Goal: Task Accomplishment & Management: Use online tool/utility

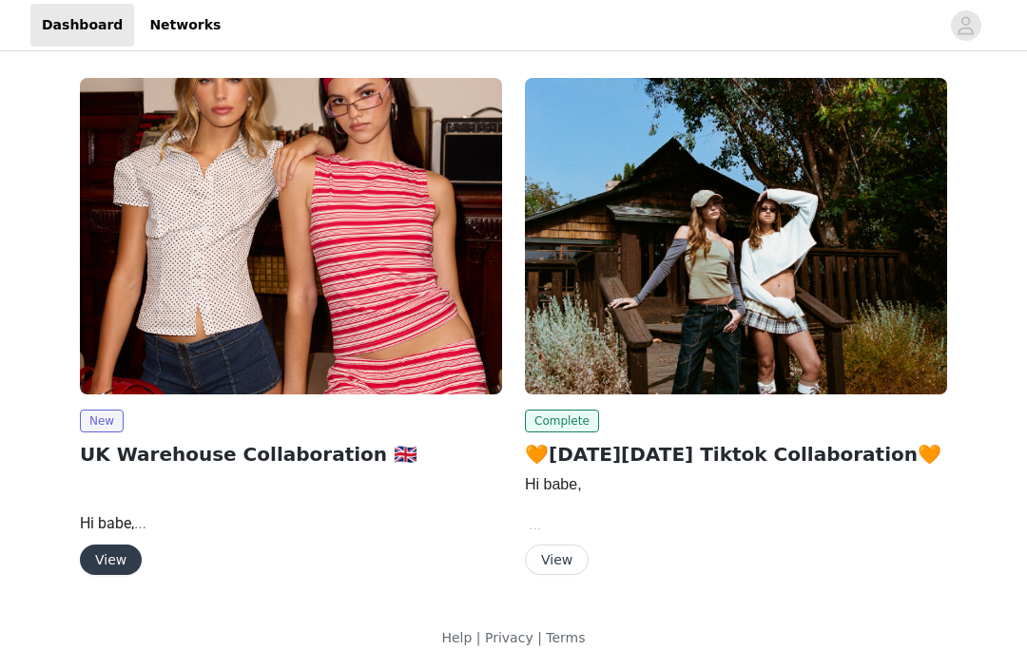
click at [95, 572] on button "View" at bounding box center [111, 560] width 62 height 30
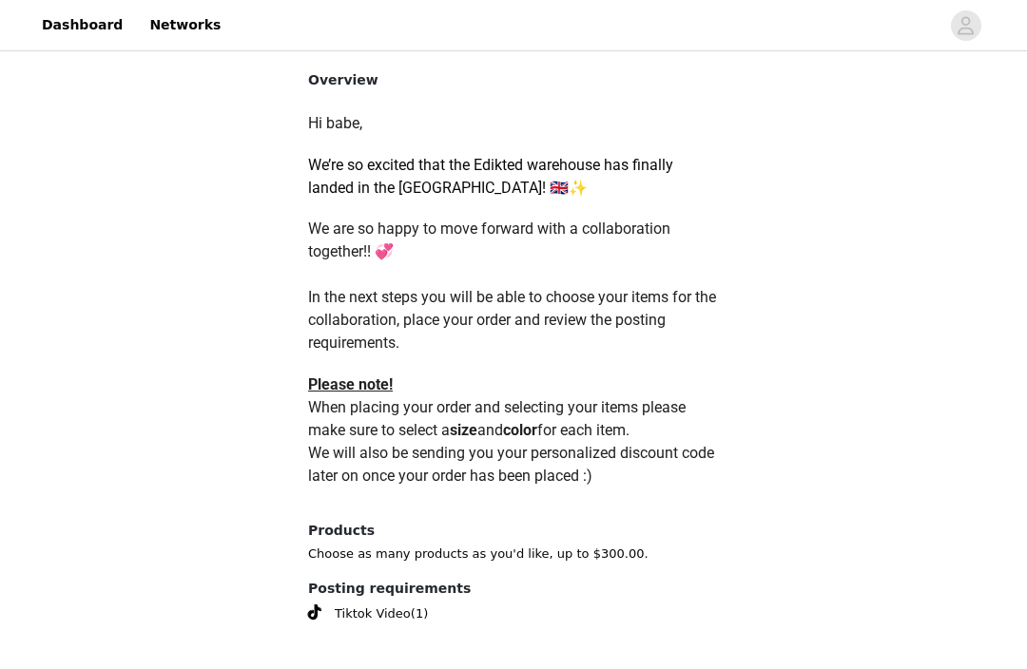
scroll to position [812, 0]
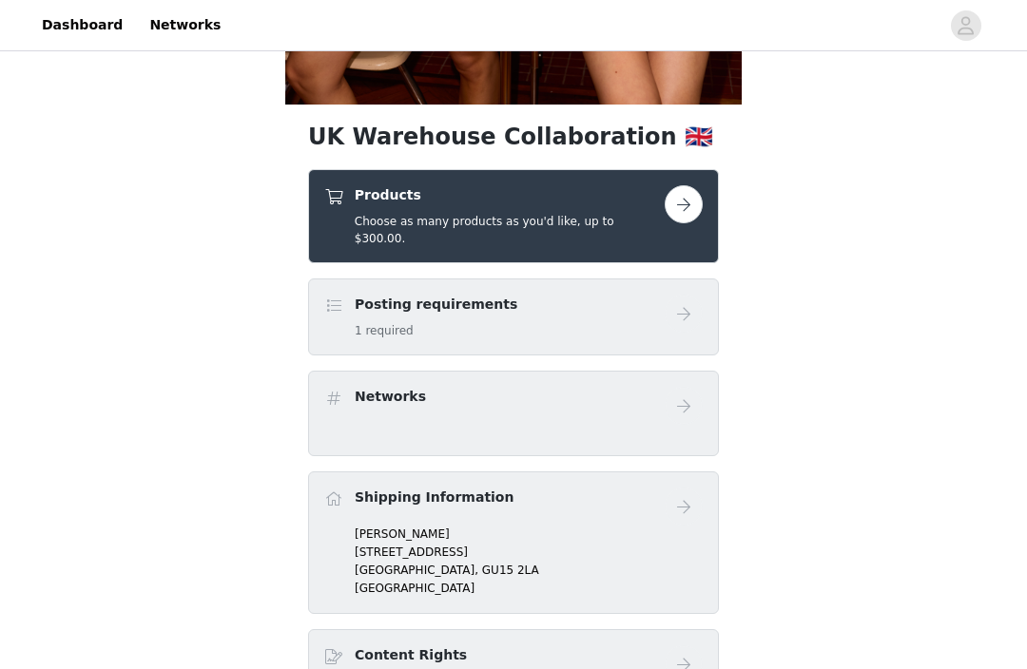
scroll to position [598, 0]
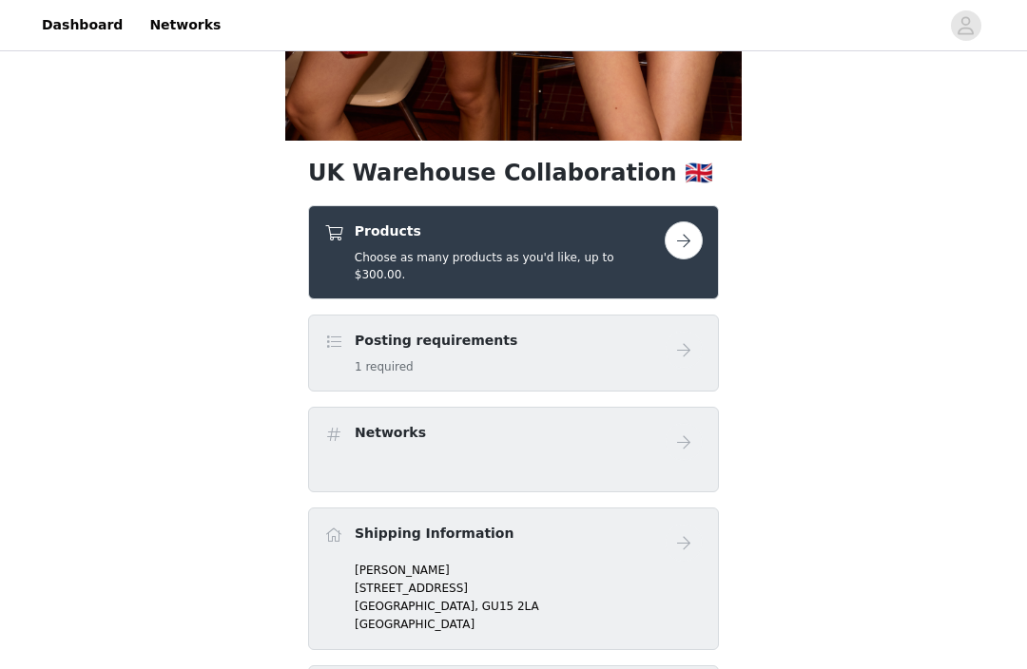
click at [683, 236] on button "button" at bounding box center [684, 241] width 38 height 38
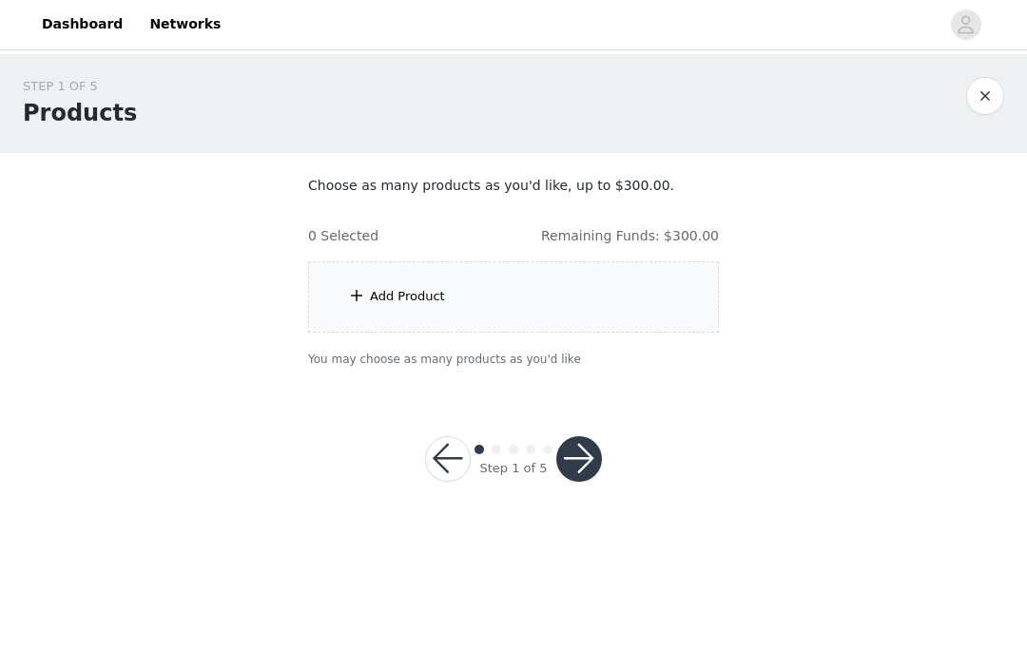
click at [667, 313] on div "Add Product" at bounding box center [513, 297] width 411 height 71
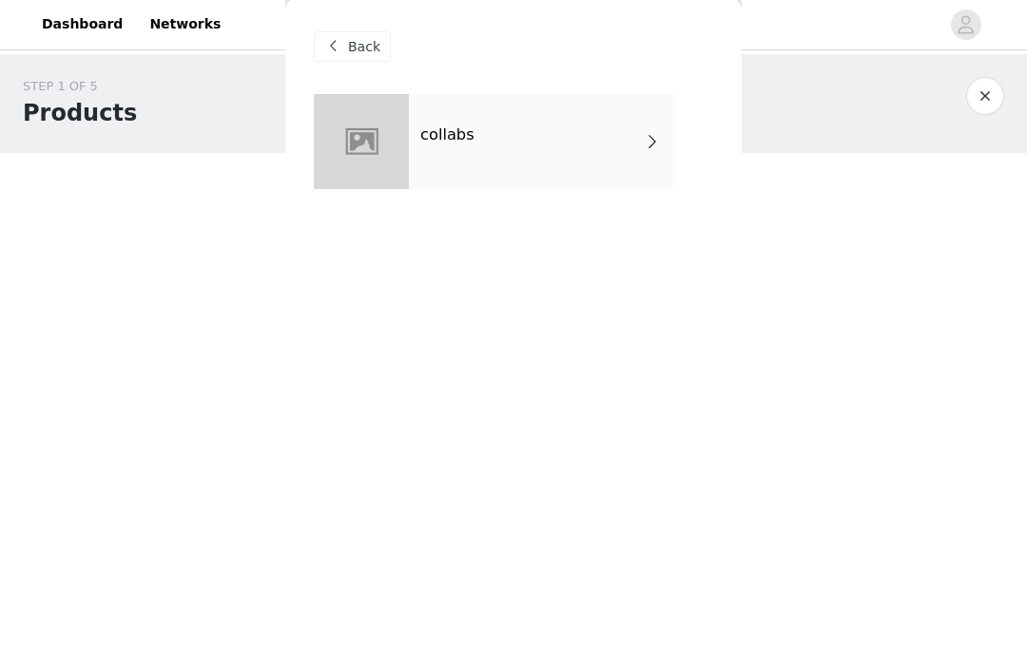
click at [533, 139] on div "collabs" at bounding box center [541, 142] width 264 height 95
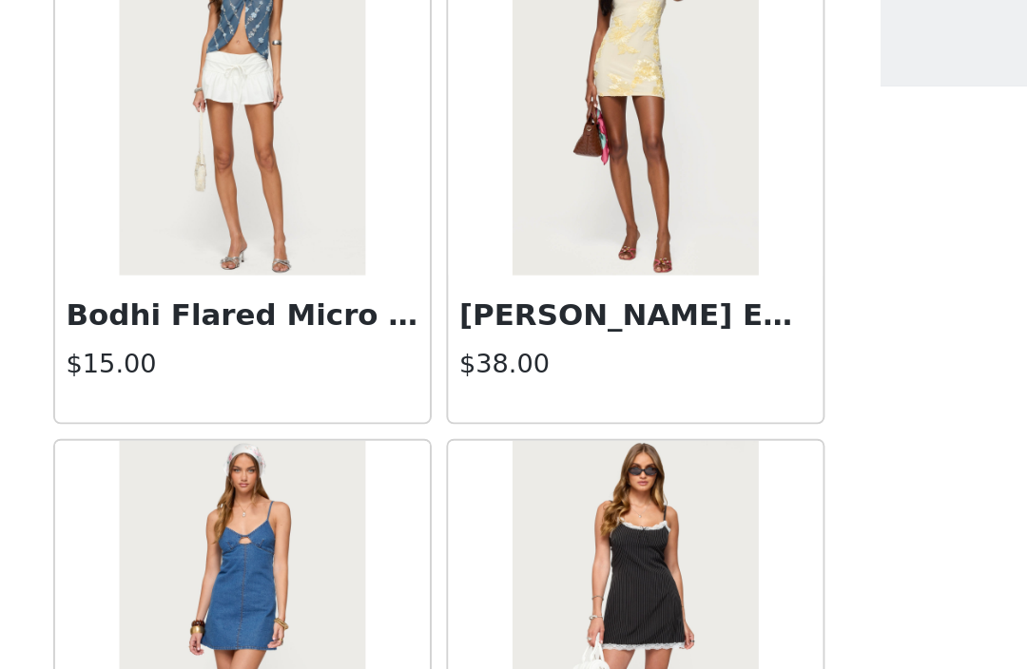
scroll to position [2240, 0]
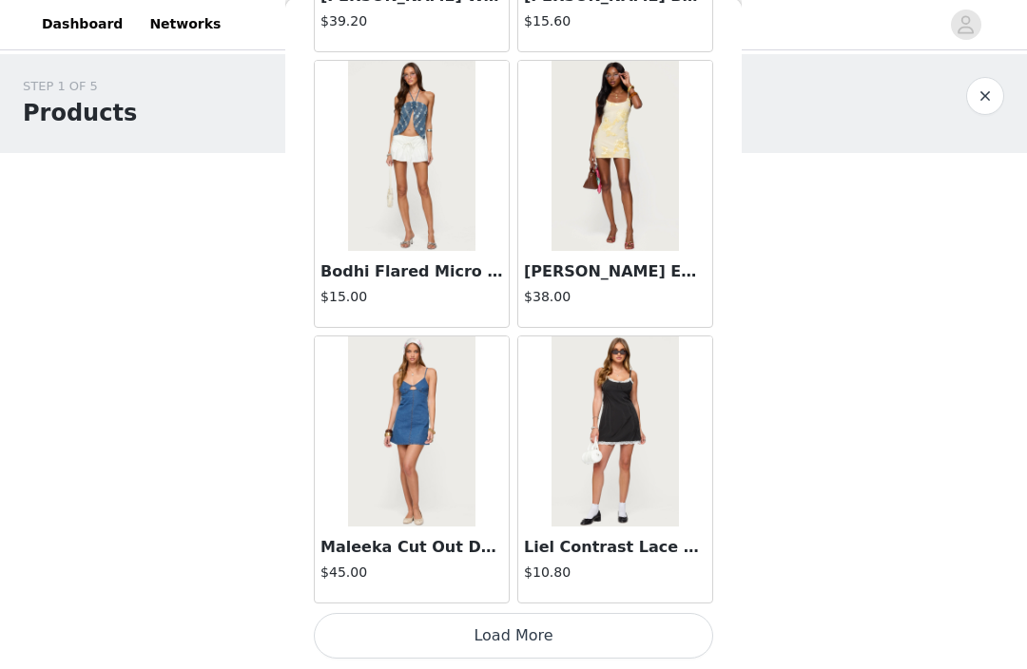
click at [533, 634] on button "Load More" at bounding box center [513, 637] width 399 height 46
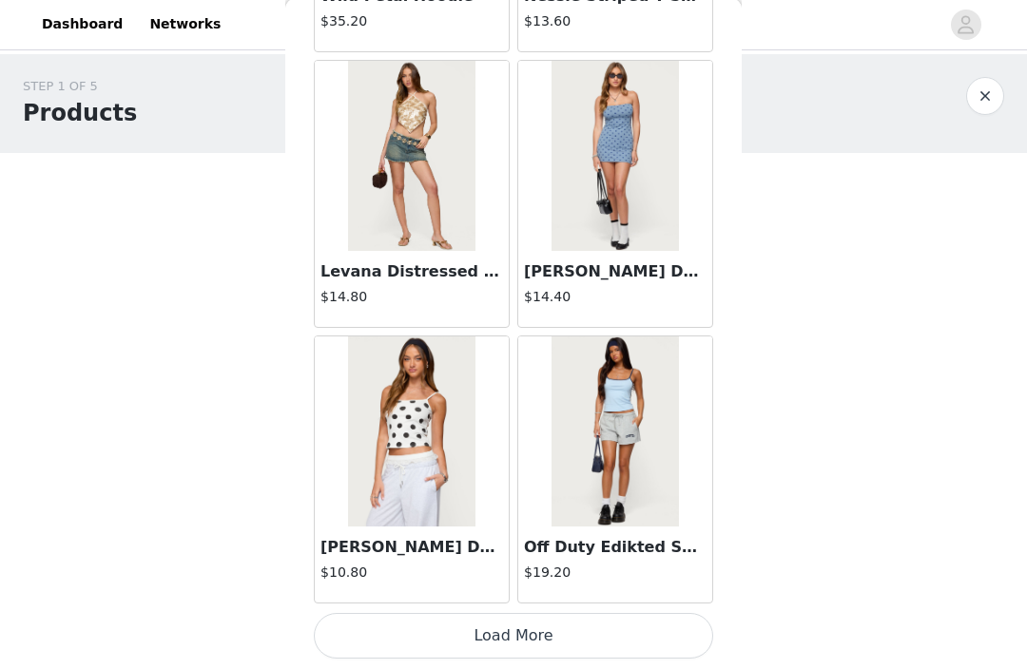
scroll to position [4998, 0]
click at [559, 650] on button "Load More" at bounding box center [513, 637] width 399 height 46
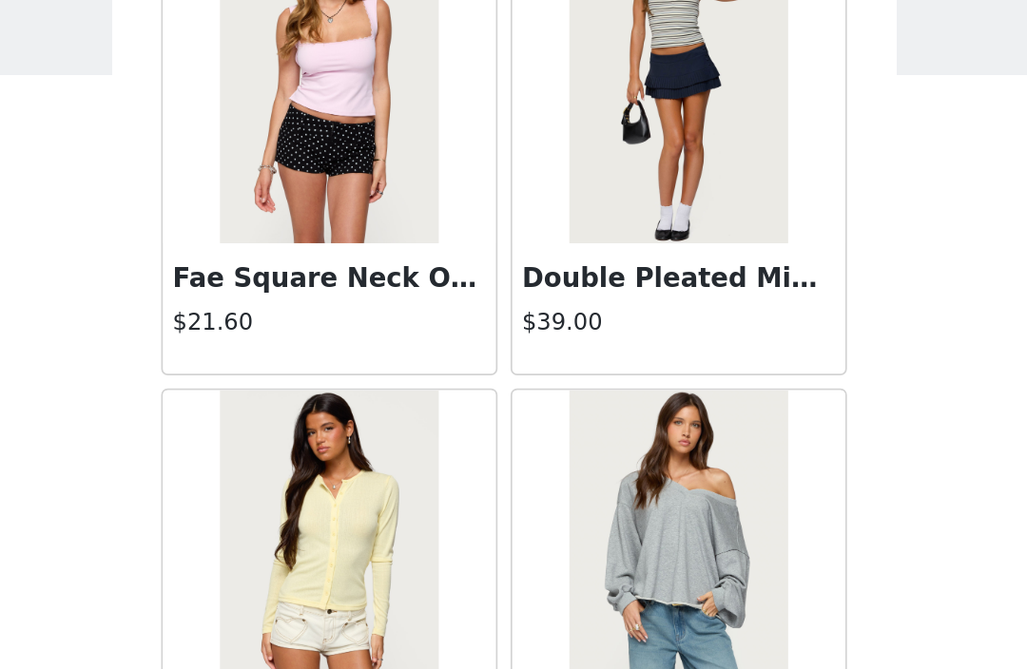
scroll to position [7755, 0]
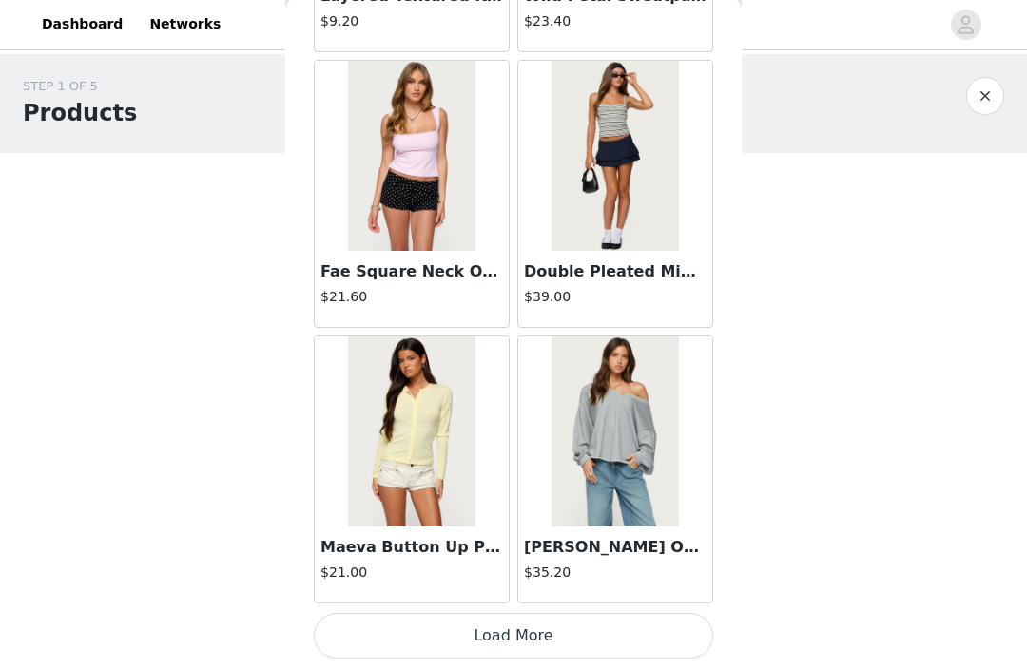
click at [591, 634] on button "Load More" at bounding box center [513, 637] width 399 height 46
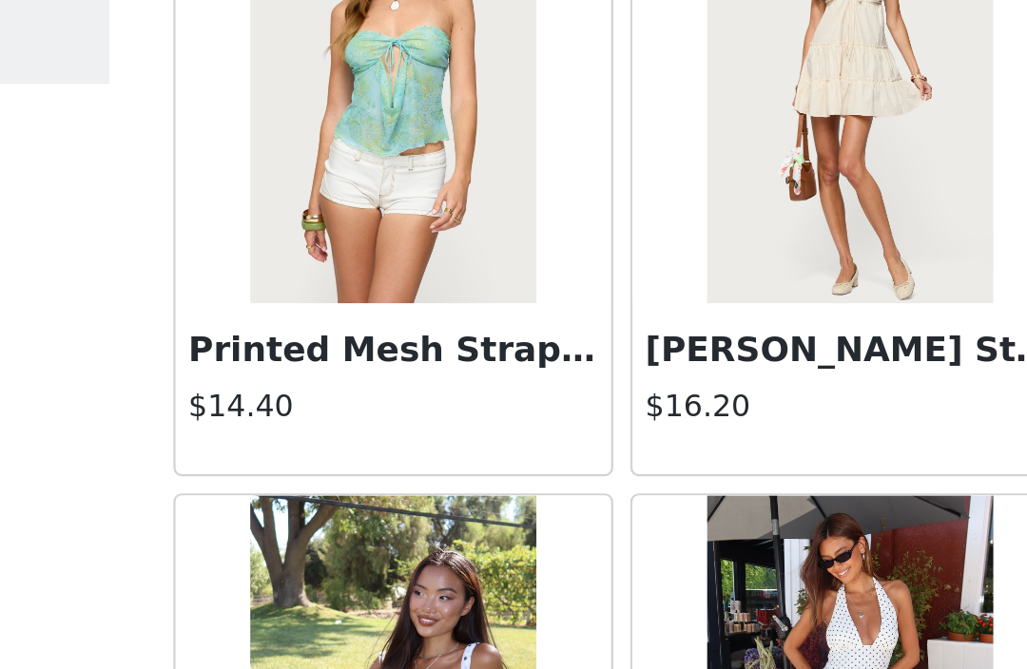
scroll to position [10512, 0]
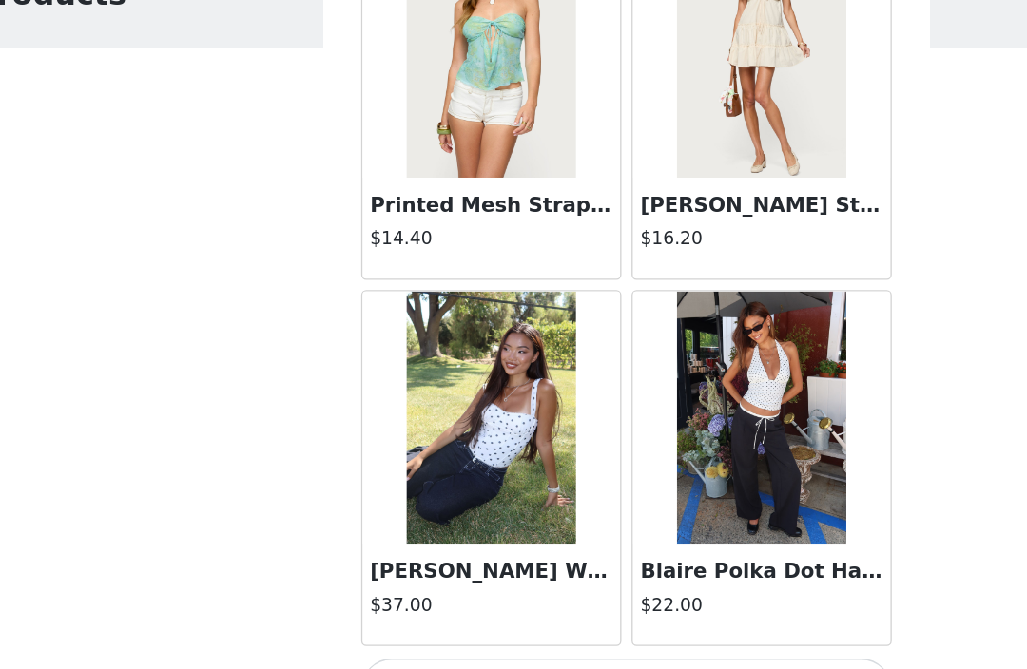
click at [484, 614] on button "Load More" at bounding box center [513, 637] width 399 height 46
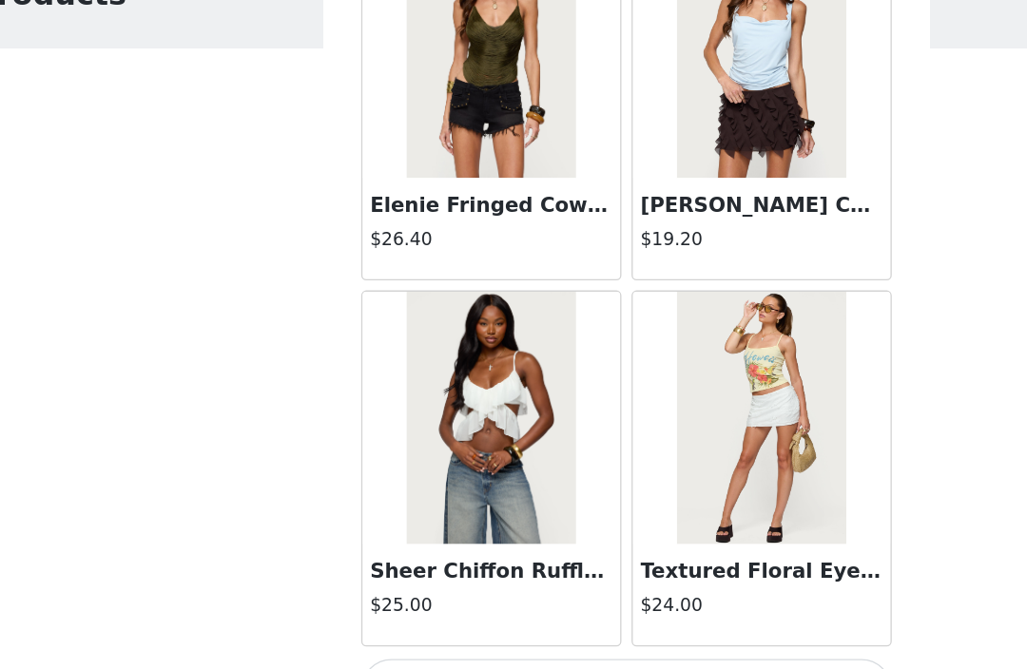
scroll to position [13270, 0]
click at [506, 614] on button "Load More" at bounding box center [513, 637] width 399 height 46
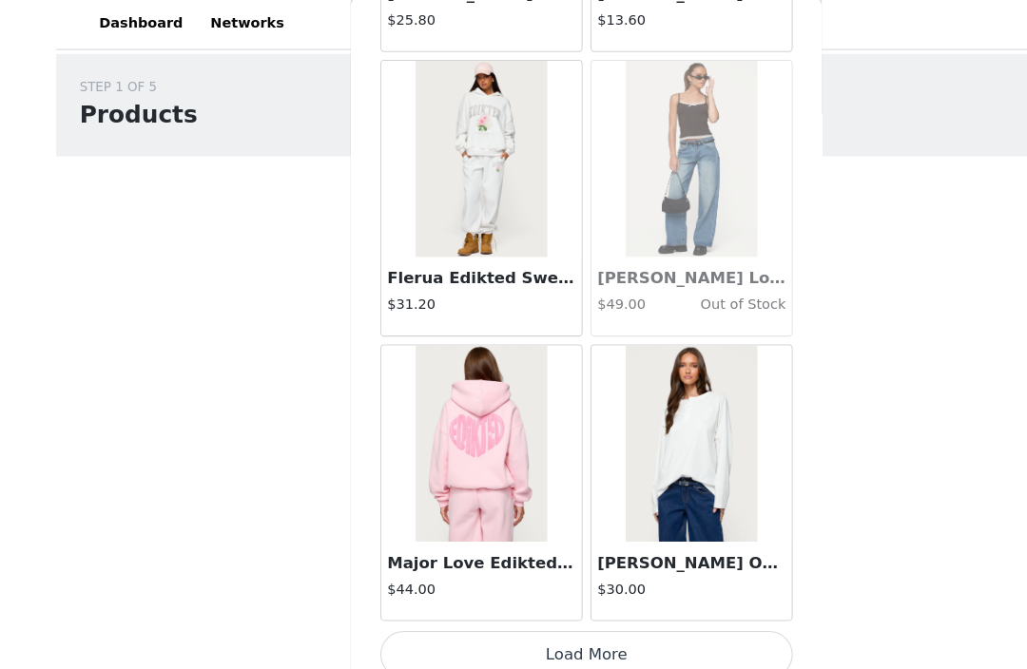
scroll to position [16024, 0]
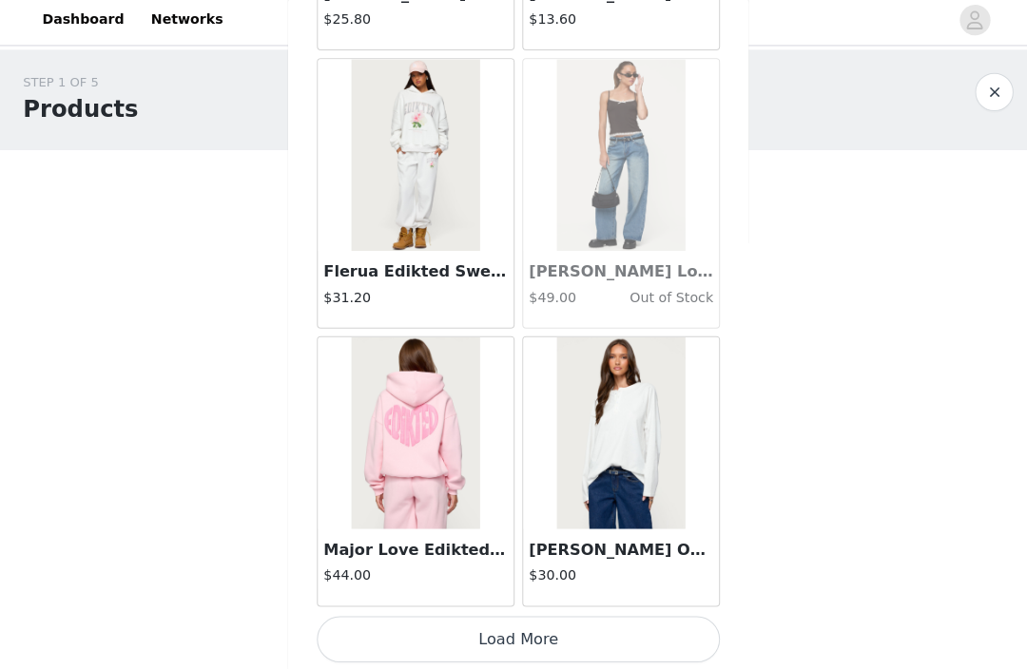
click at [637, 624] on button "Load More" at bounding box center [513, 640] width 399 height 46
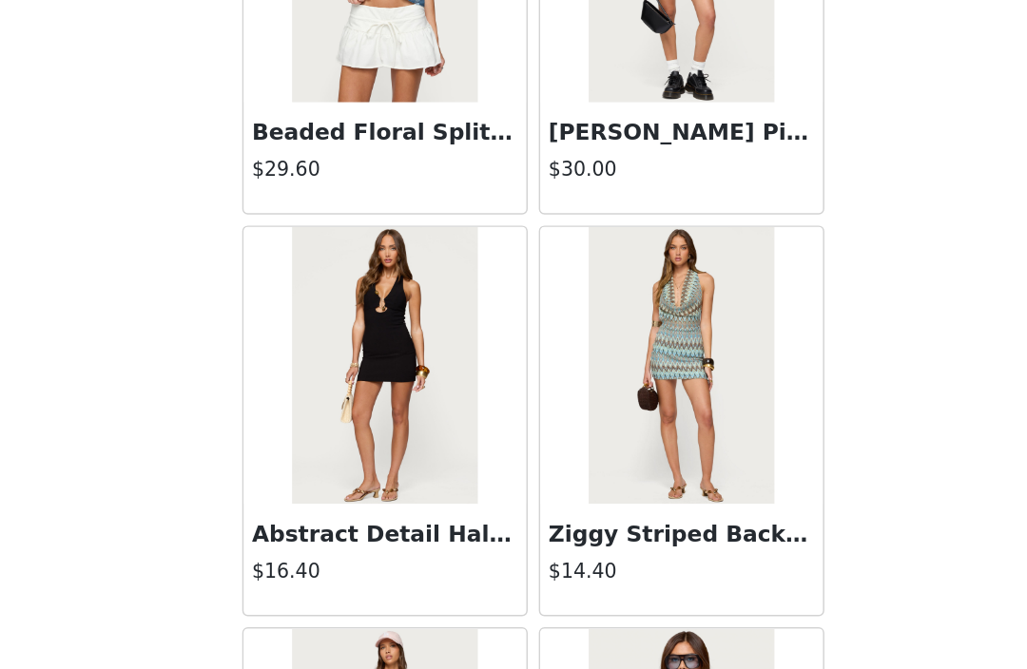
scroll to position [16885, 0]
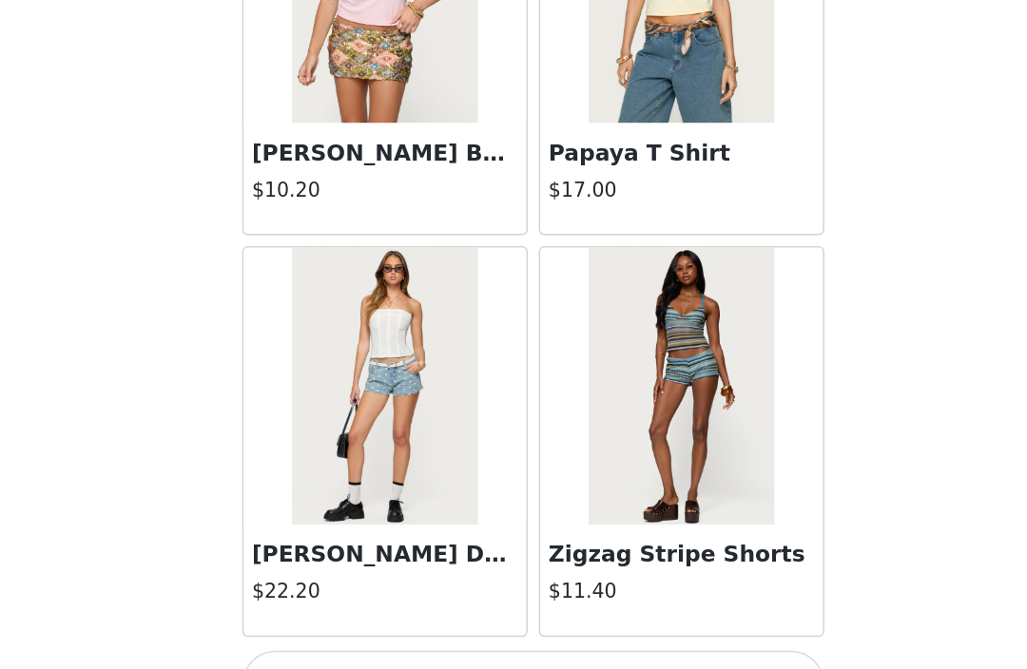
click at [384, 614] on button "Load More" at bounding box center [513, 637] width 399 height 46
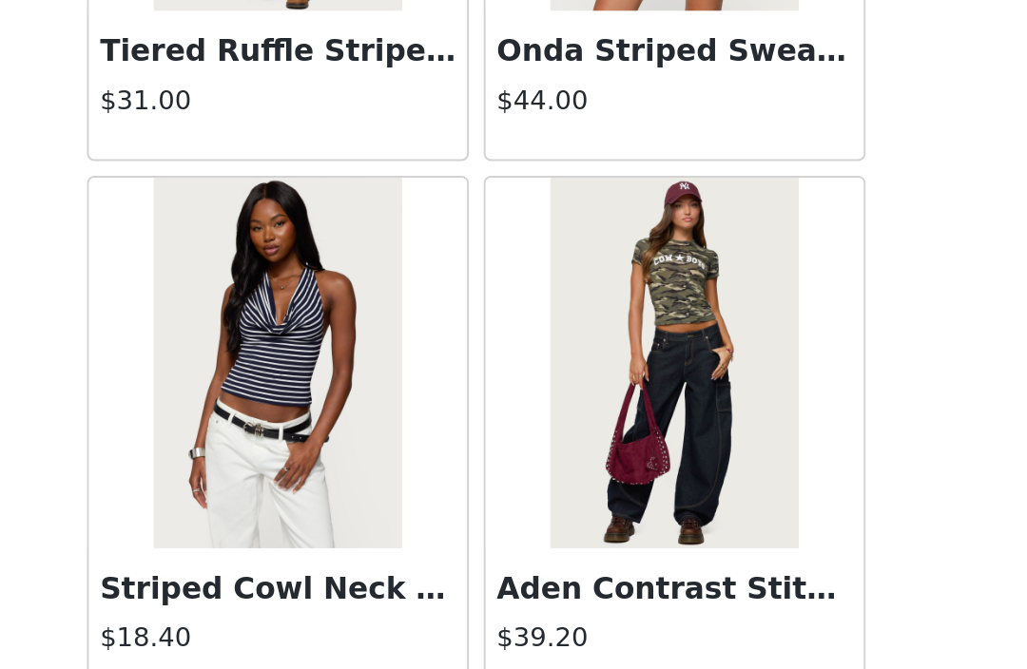
scroll to position [21542, 0]
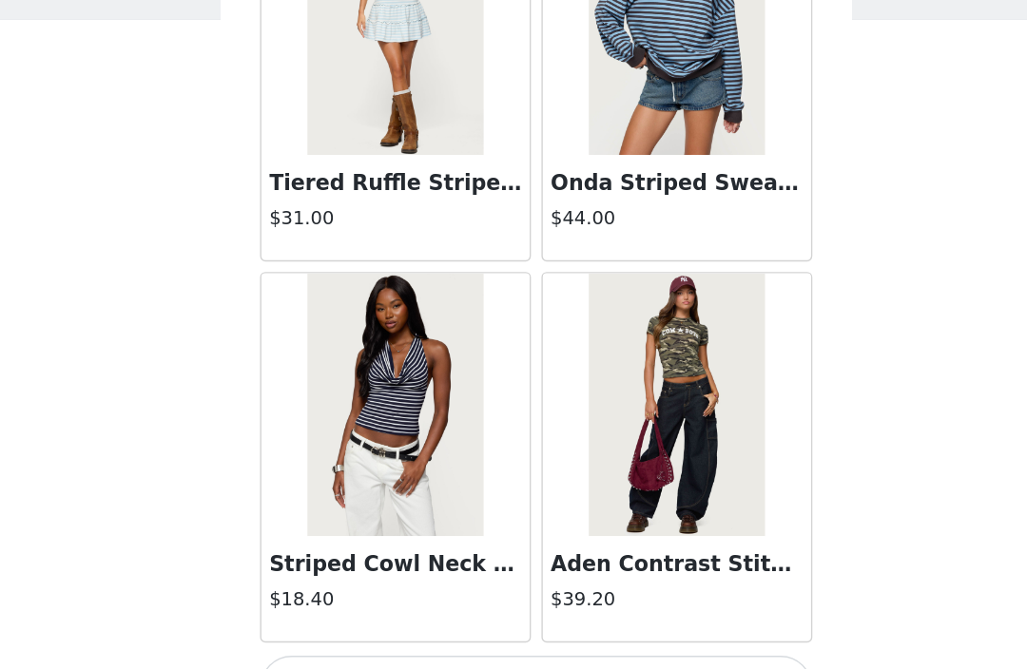
click at [434, 614] on button "Load More" at bounding box center [513, 637] width 399 height 46
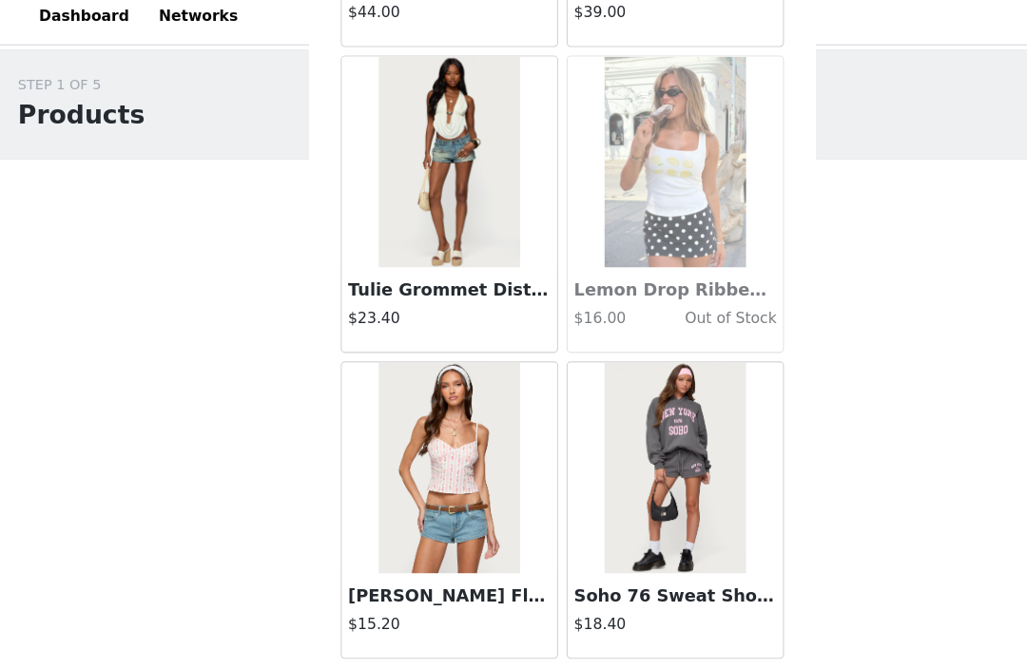
scroll to position [24299, 0]
click at [604, 629] on button "Load More" at bounding box center [513, 637] width 399 height 46
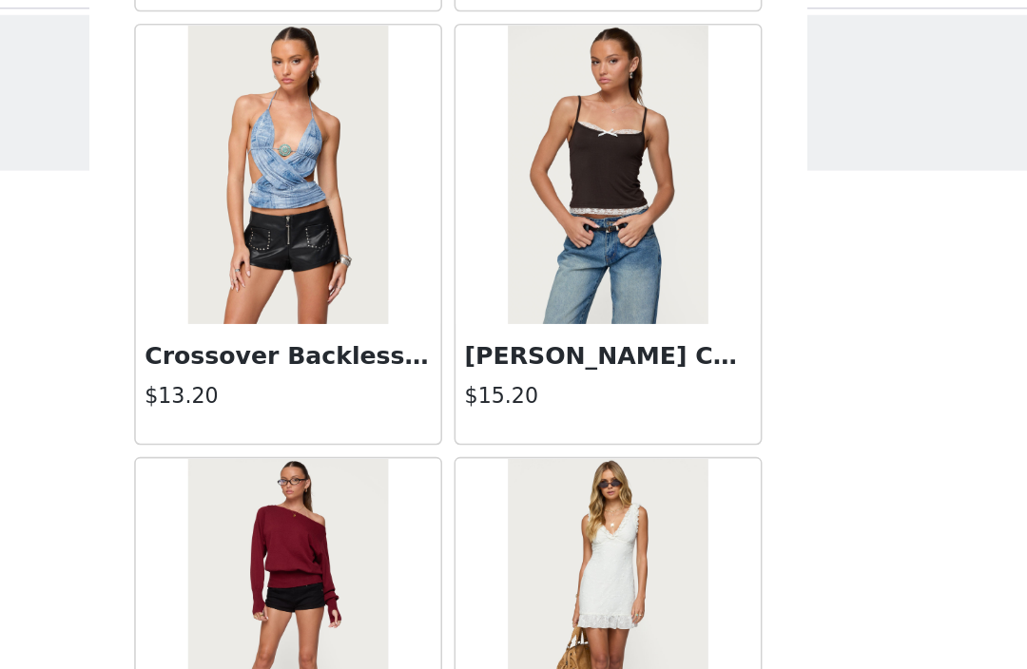
scroll to position [27057, 0]
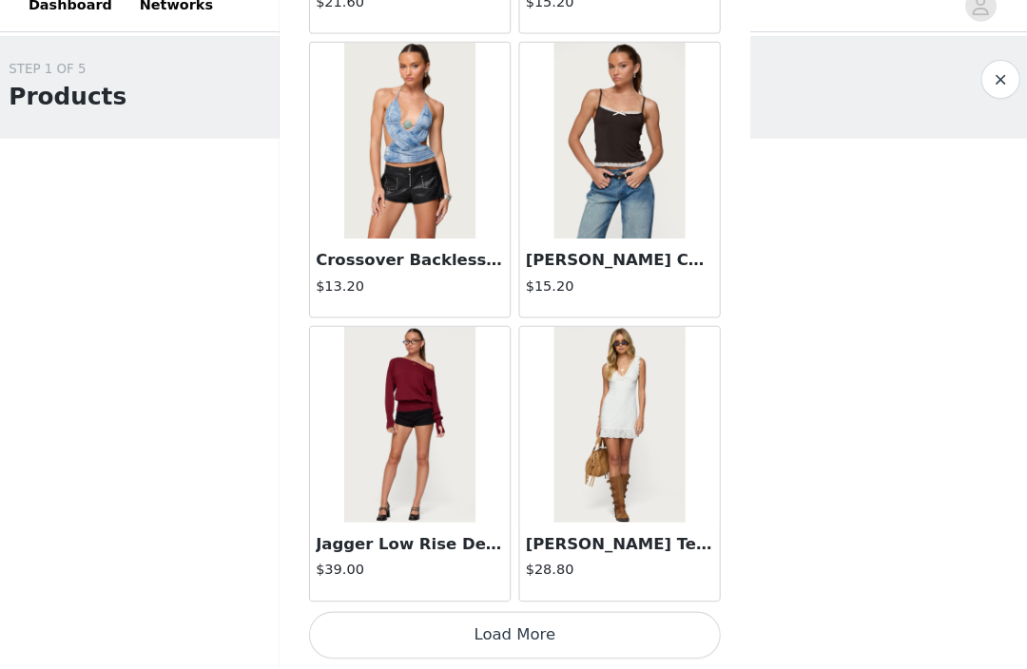
click at [568, 614] on button "Load More" at bounding box center [513, 637] width 399 height 46
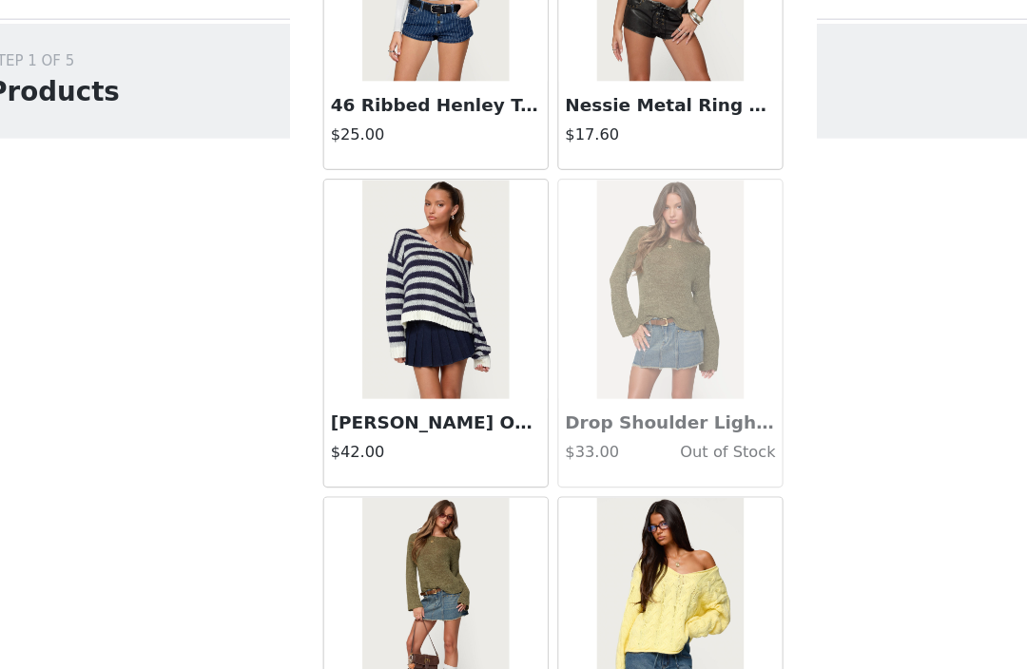
scroll to position [28580, 0]
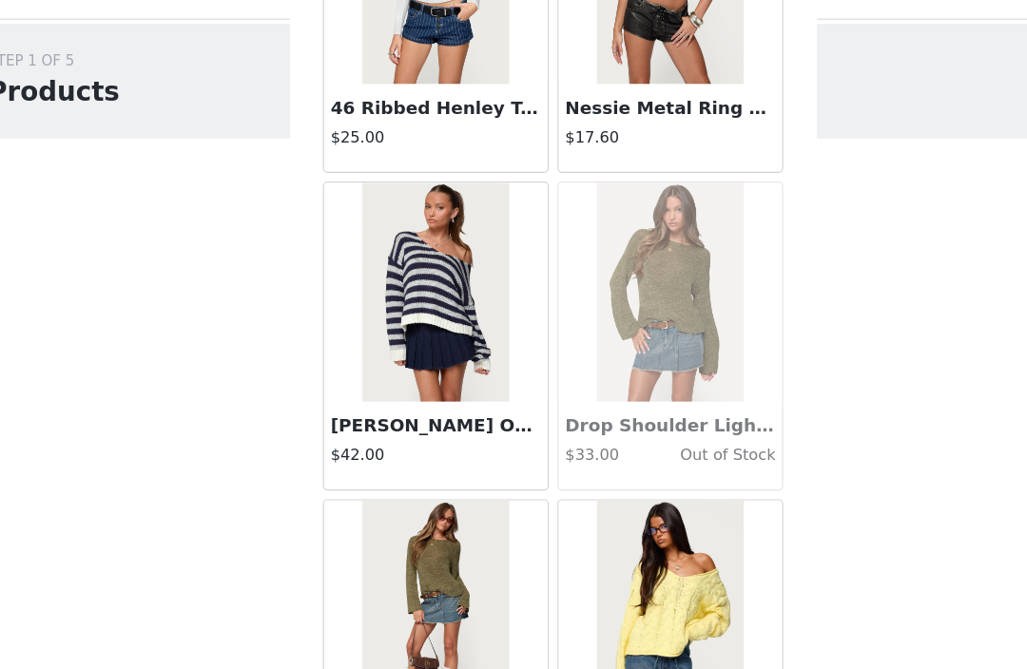
click at [404, 301] on img at bounding box center [411, 288] width 126 height 190
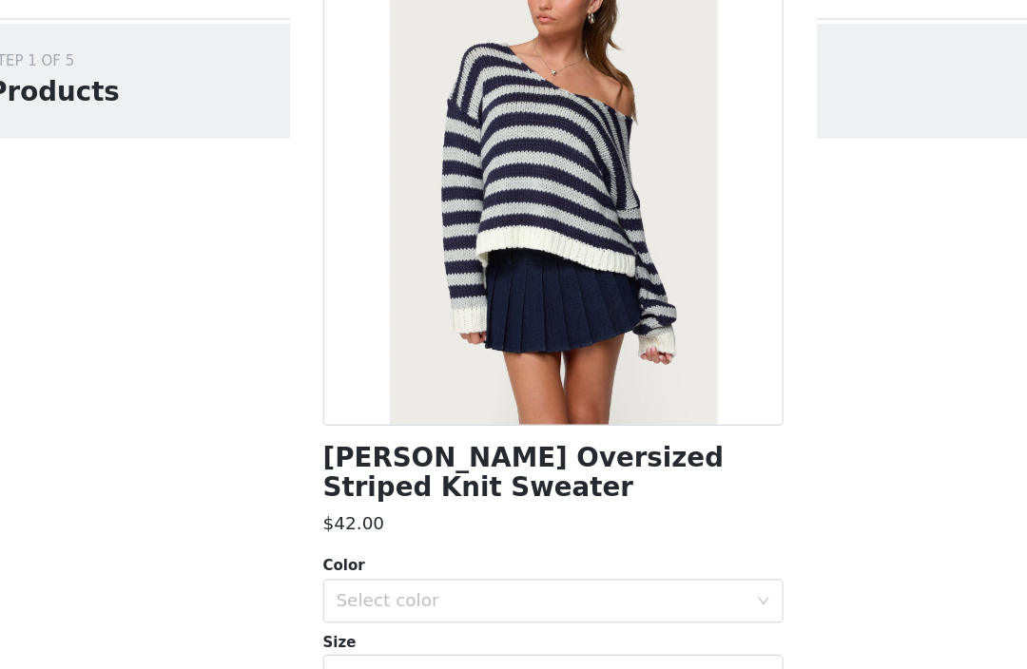
scroll to position [148, 0]
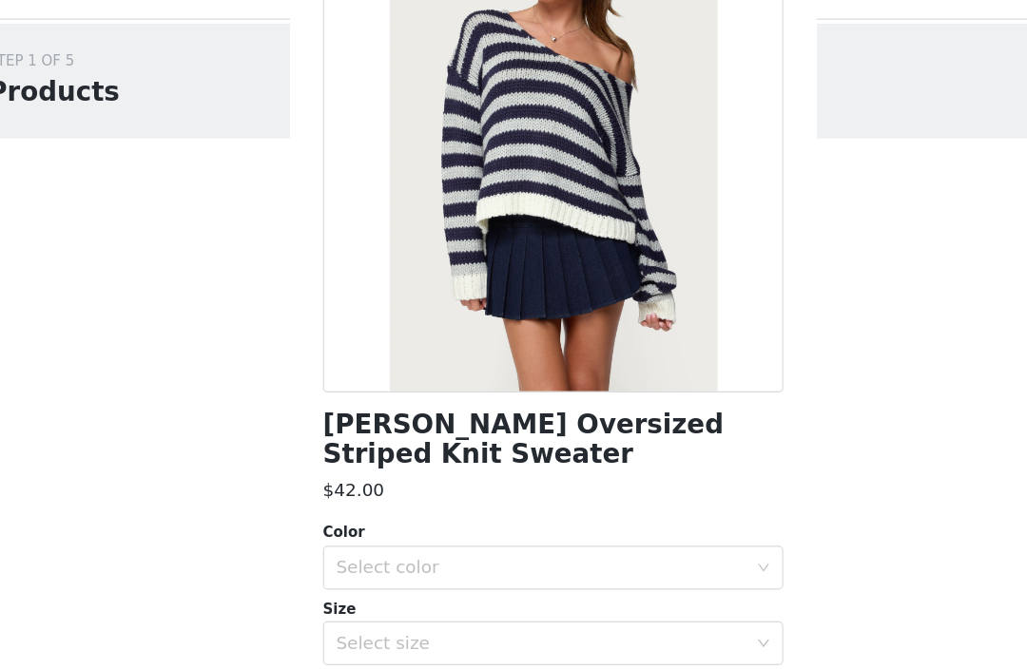
click at [468, 517] on div "Select color" at bounding box center [503, 526] width 356 height 19
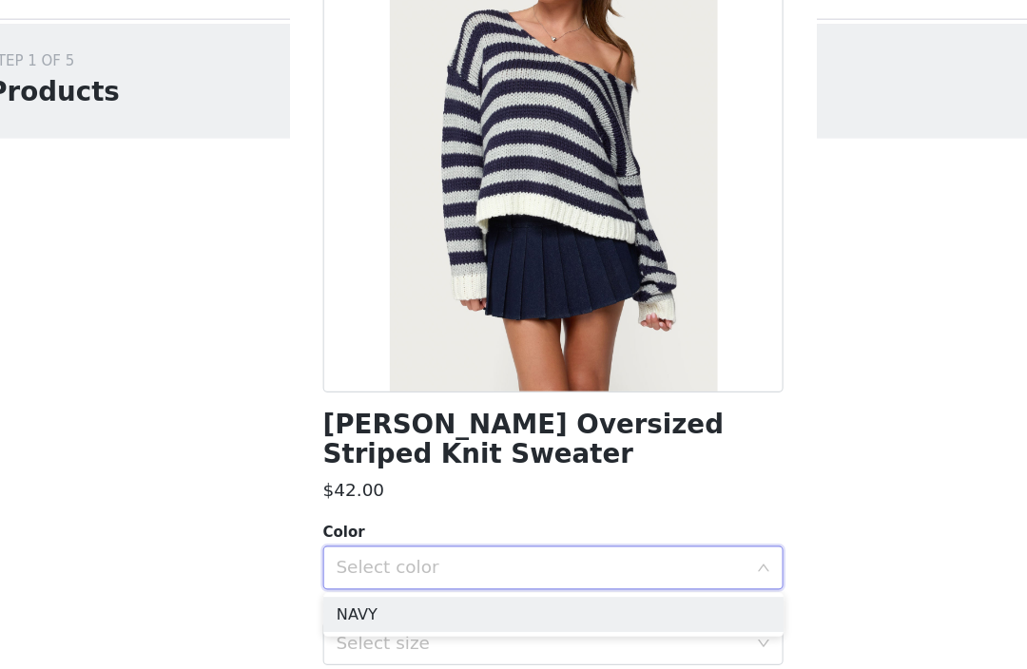
click at [433, 552] on li "NAVY" at bounding box center [513, 567] width 399 height 30
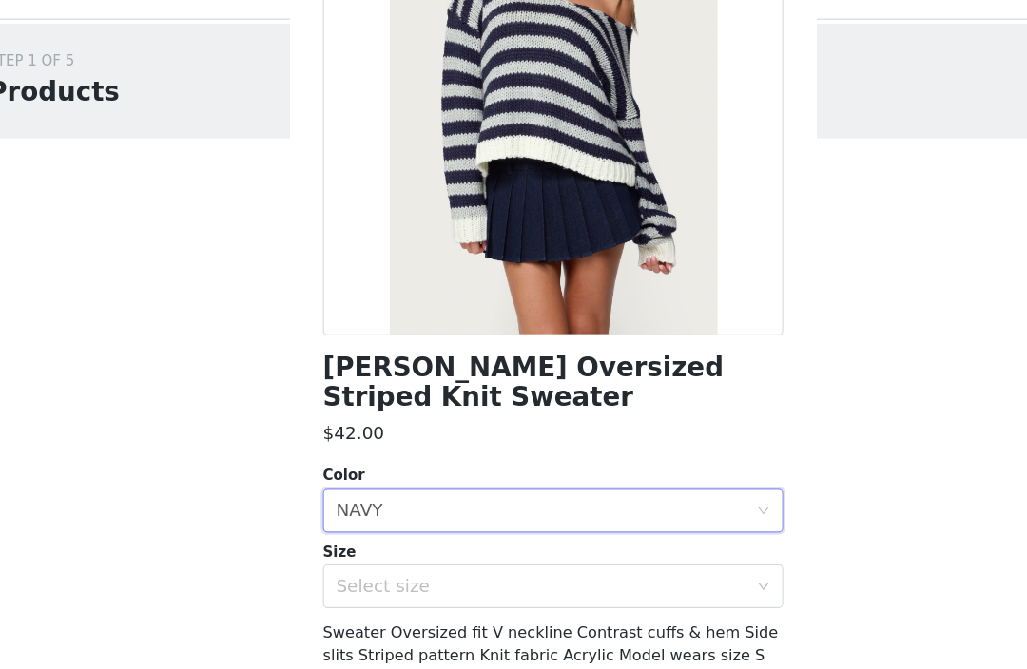
scroll to position [241, 0]
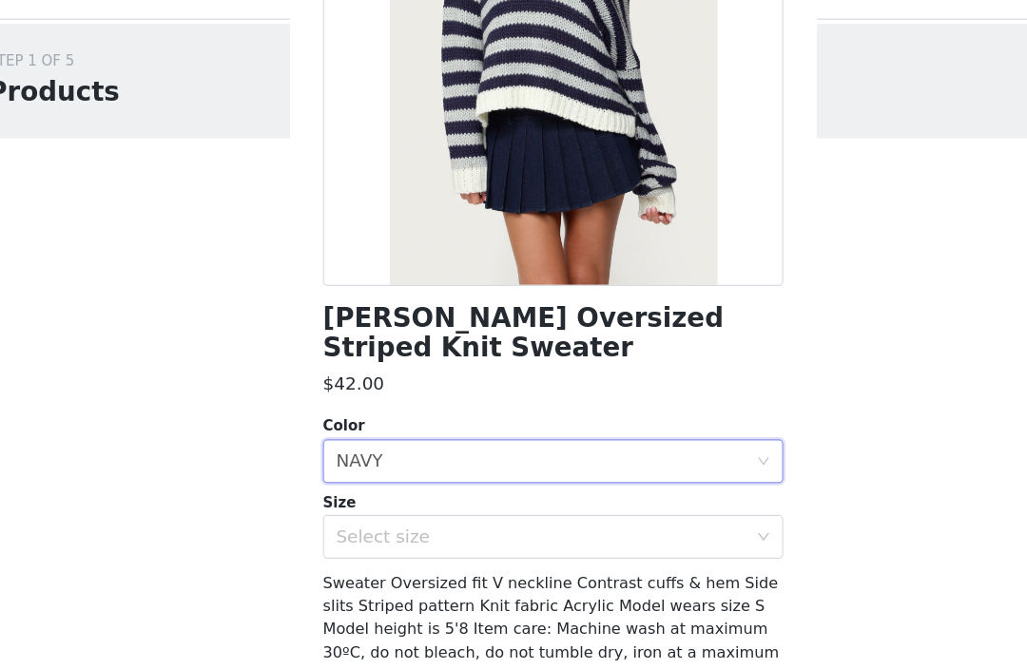
click at [540, 491] on div "Select size" at bounding box center [503, 500] width 356 height 19
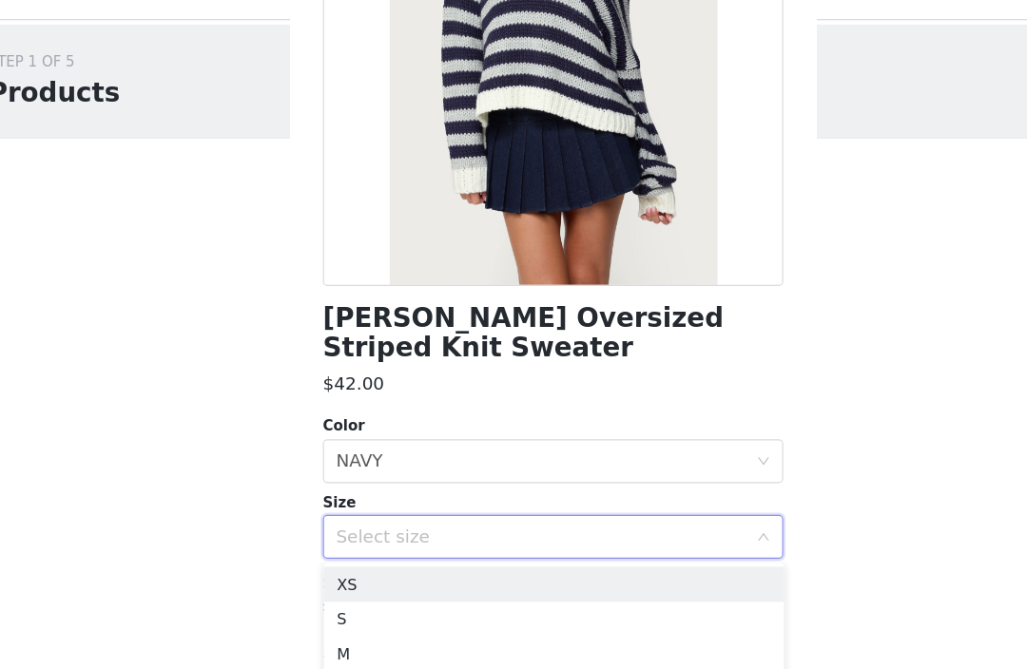
click at [435, 556] on li "S" at bounding box center [513, 571] width 399 height 30
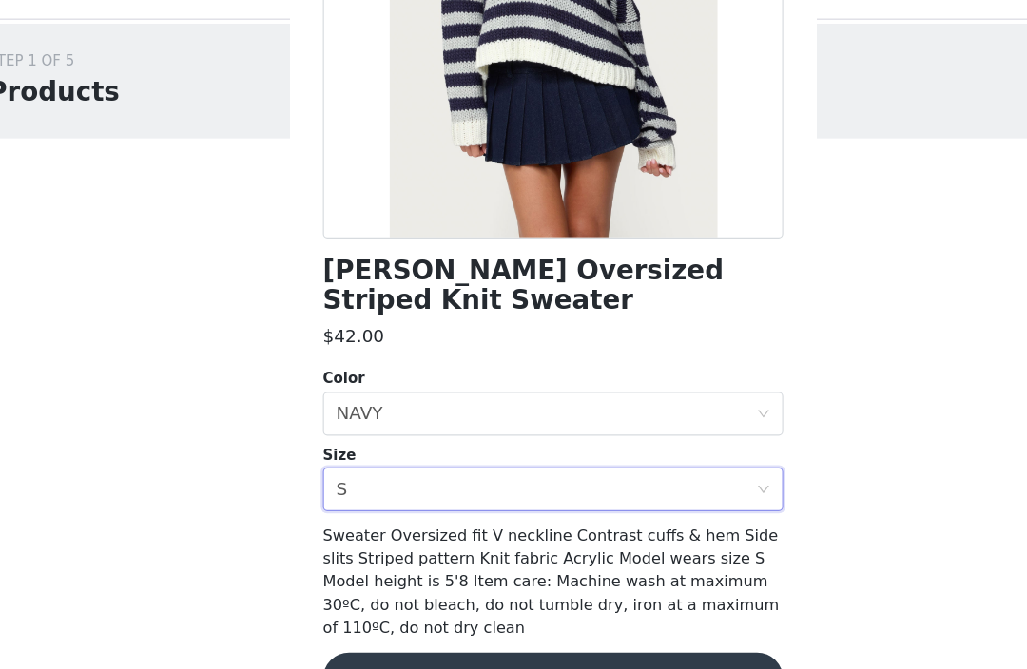
scroll to position [280, 0]
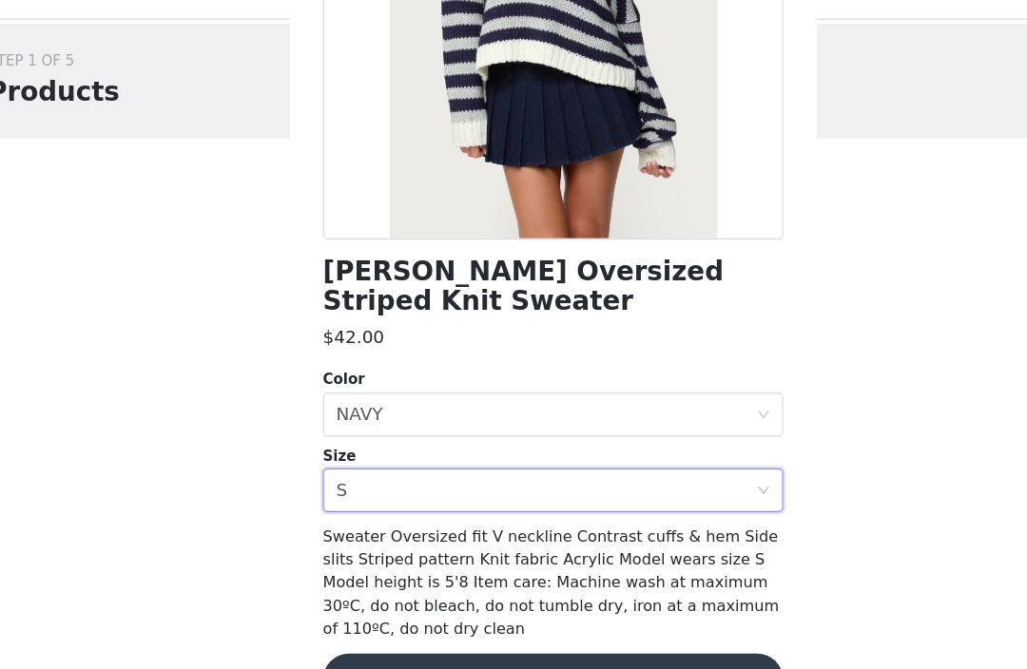
click at [487, 602] on button "Add Product" at bounding box center [513, 625] width 399 height 46
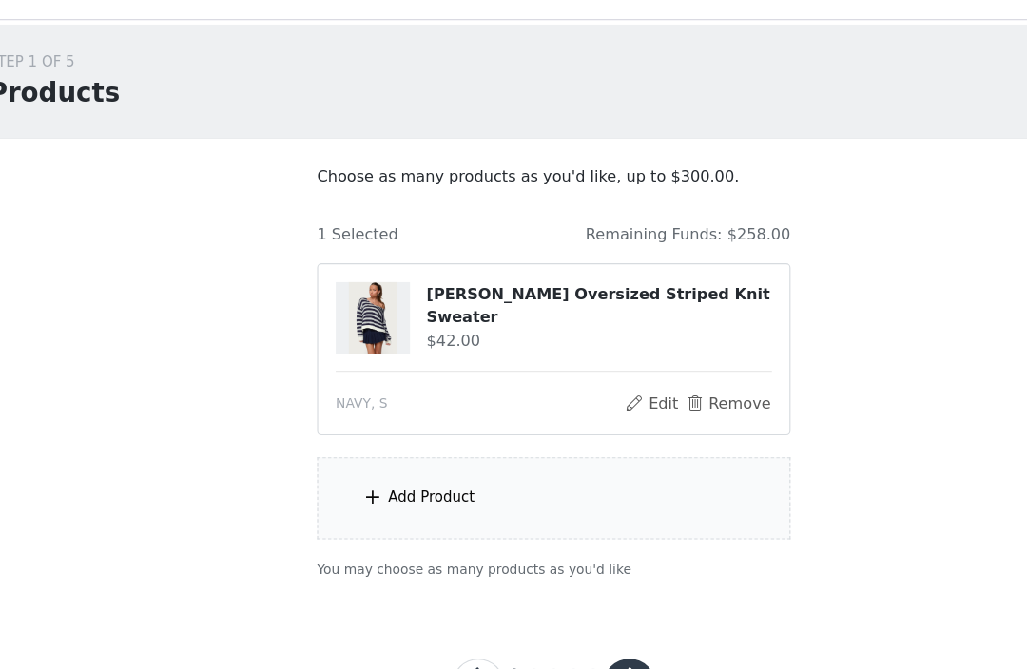
click at [522, 455] on div "Add Product" at bounding box center [513, 466] width 411 height 71
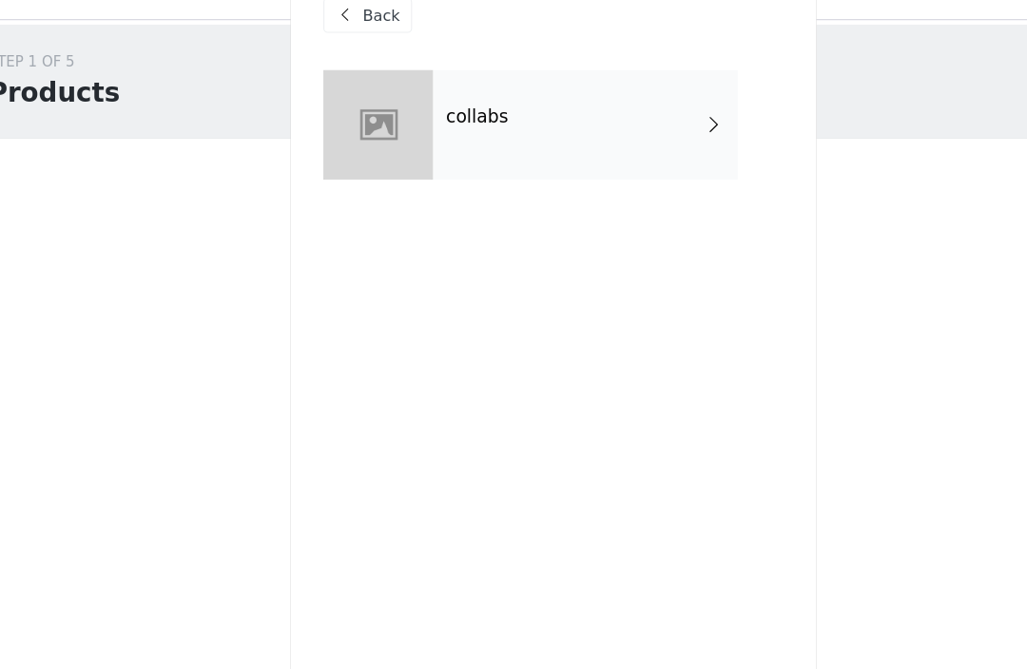
click at [602, 135] on div "collabs" at bounding box center [541, 142] width 264 height 95
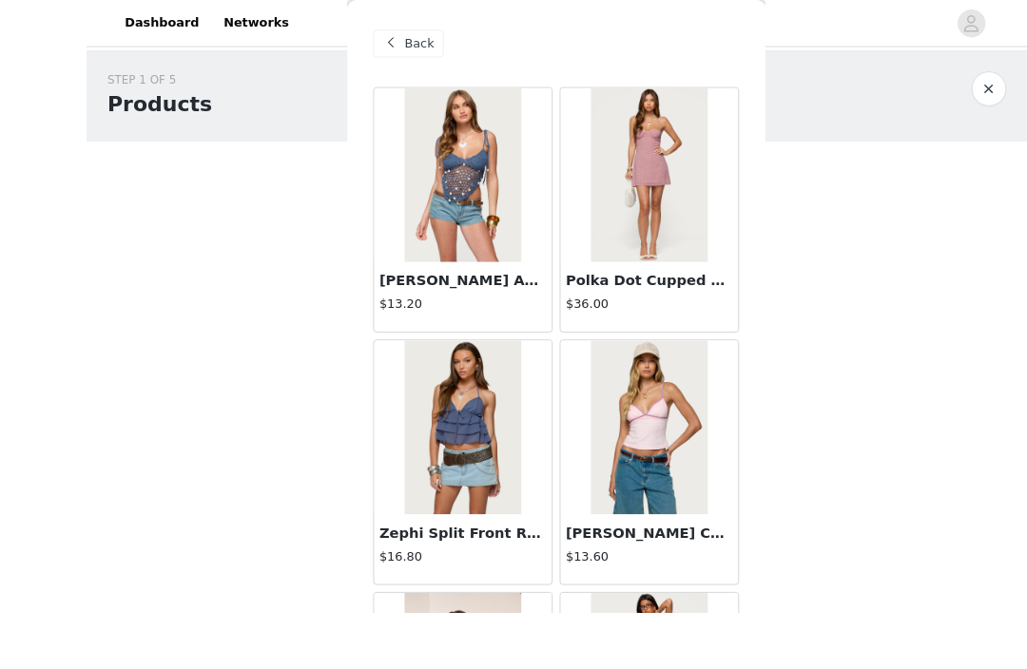
scroll to position [27, 0]
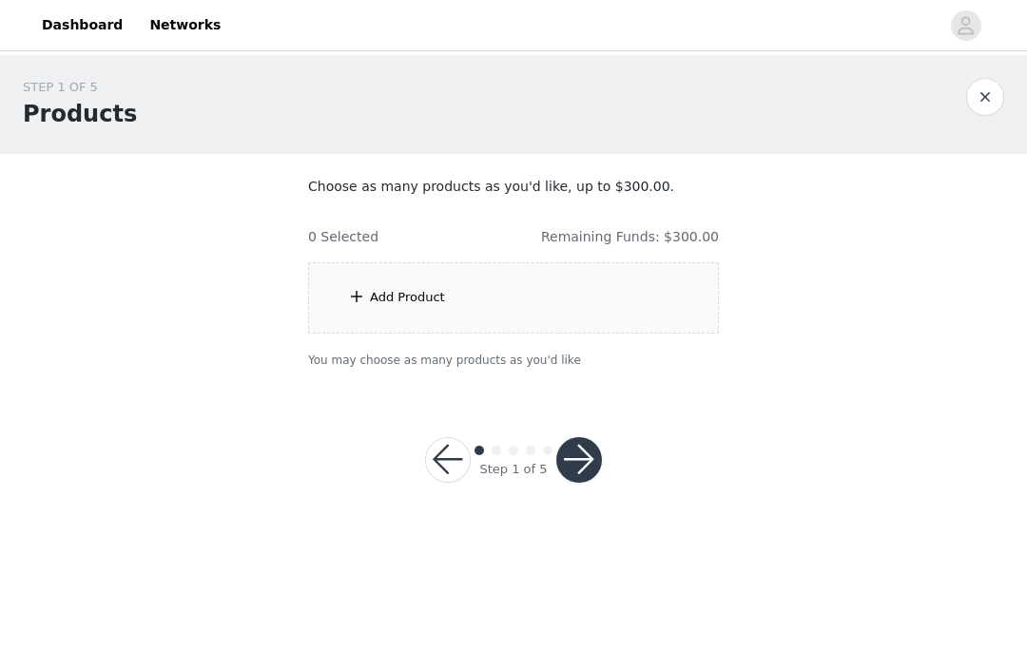
click at [326, 289] on div "Add Product" at bounding box center [513, 297] width 411 height 71
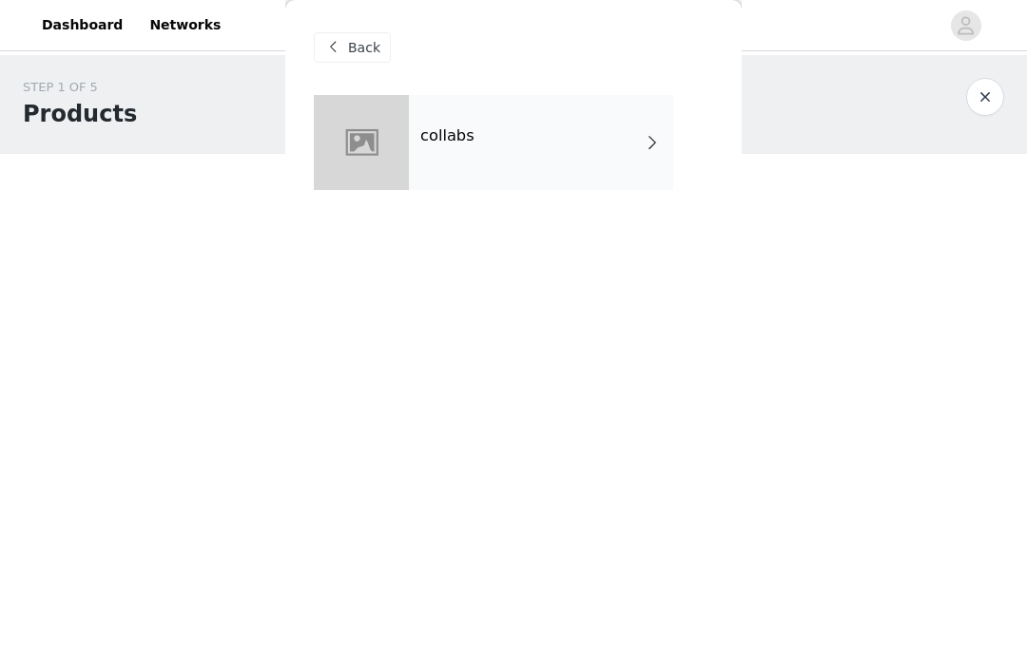
click at [358, 145] on div at bounding box center [361, 142] width 95 height 95
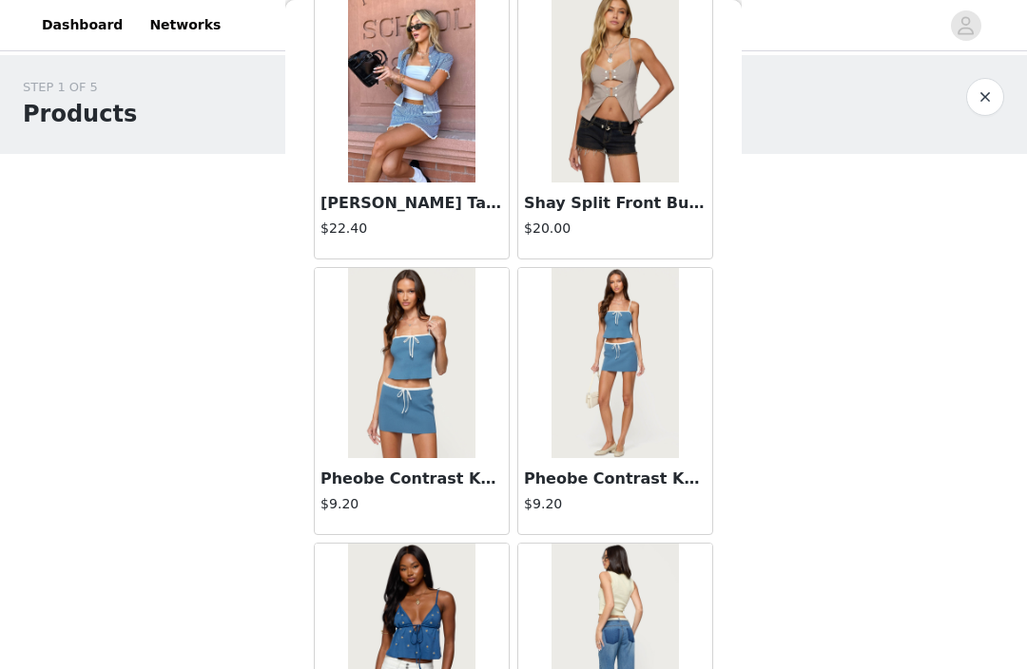
scroll to position [932, 0]
